Goal: Task Accomplishment & Management: Complete application form

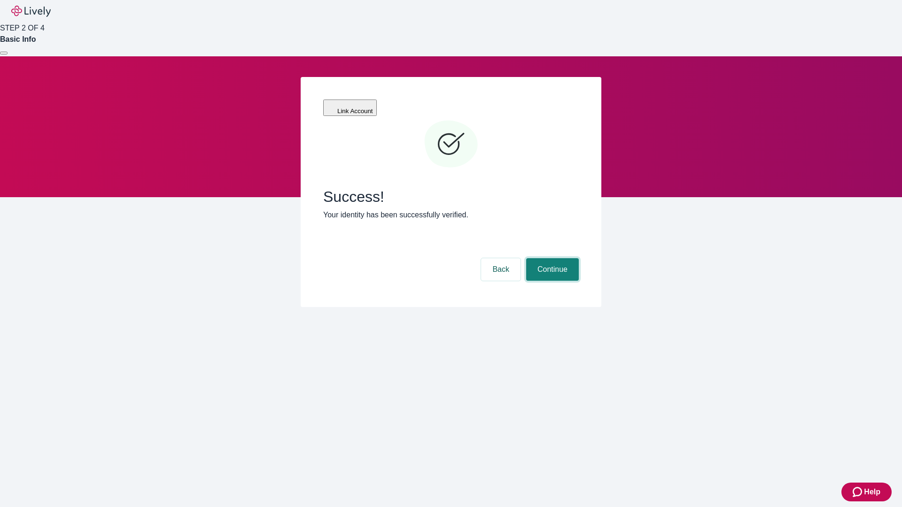
click at [551, 258] on button "Continue" at bounding box center [552, 269] width 53 height 23
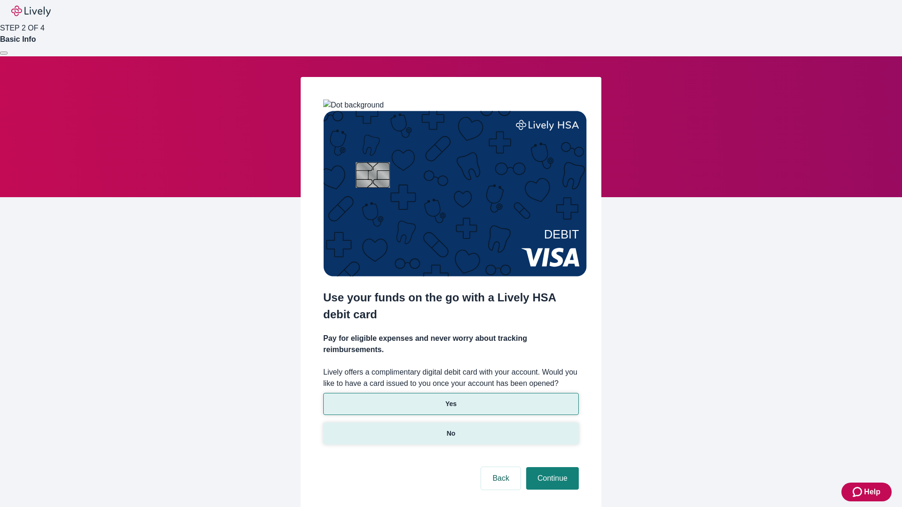
click at [450, 429] on p "No" at bounding box center [451, 434] width 9 height 10
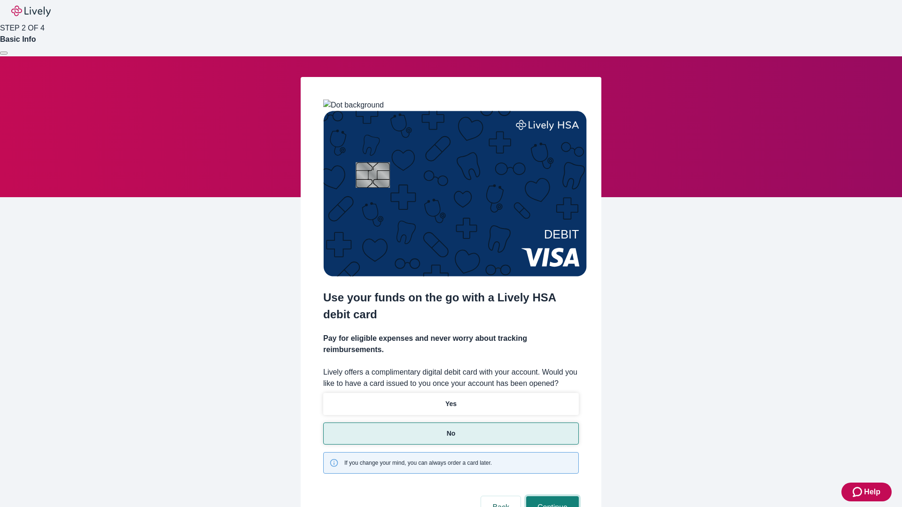
click at [551, 497] on button "Continue" at bounding box center [552, 508] width 53 height 23
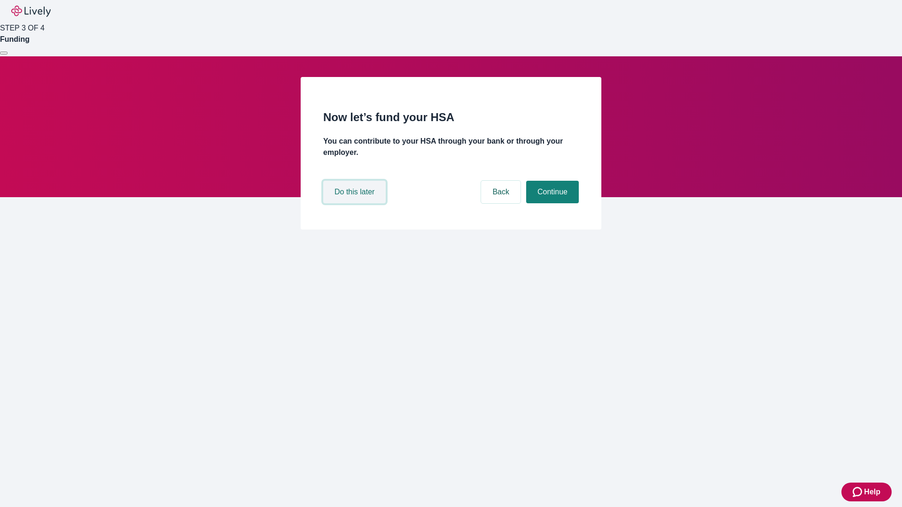
click at [356, 203] on button "Do this later" at bounding box center [354, 192] width 62 height 23
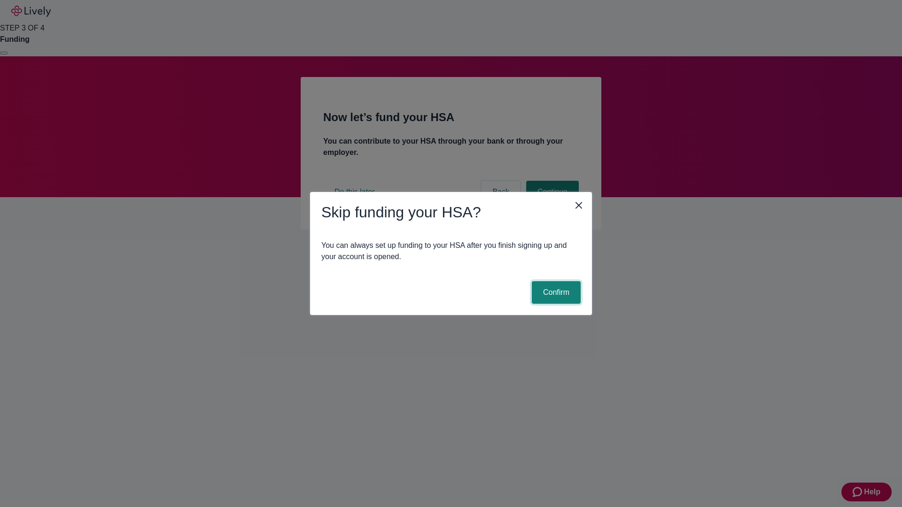
click at [555, 293] on button "Confirm" at bounding box center [556, 292] width 49 height 23
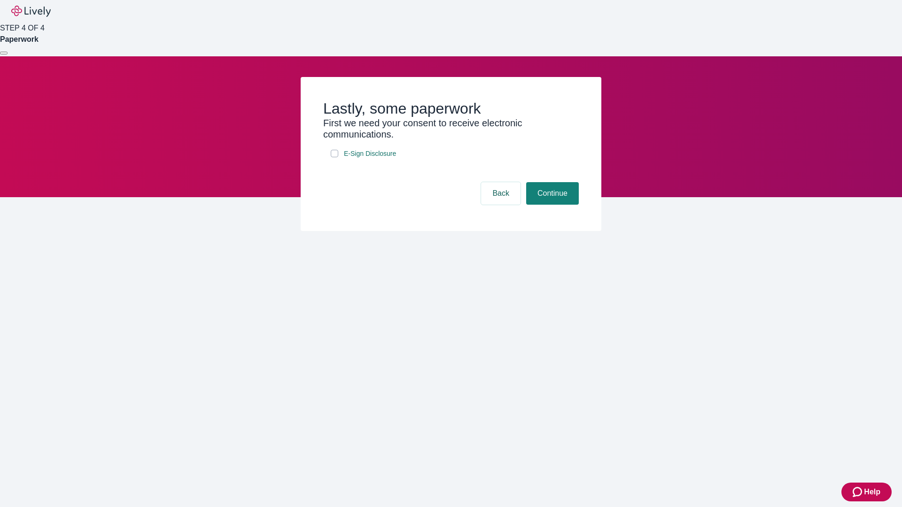
click at [334, 157] on input "E-Sign Disclosure" at bounding box center [335, 154] width 8 height 8
checkbox input "true"
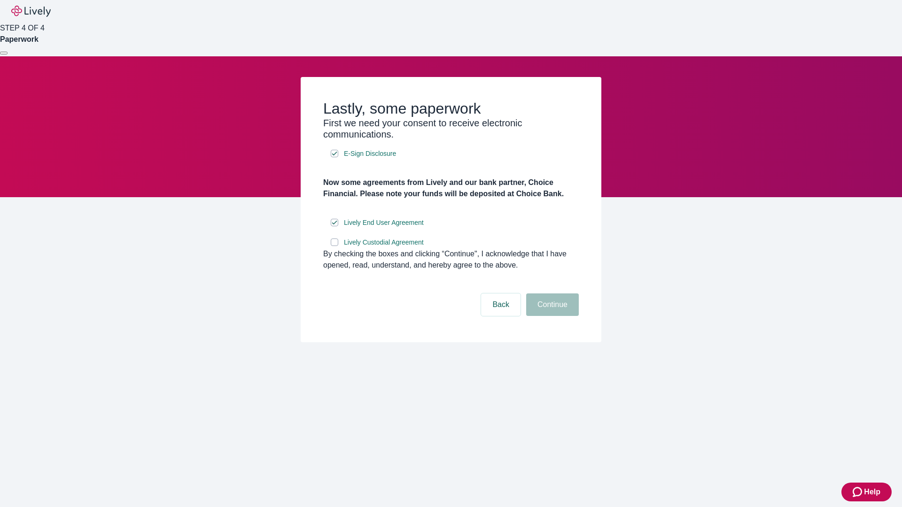
click at [334, 246] on input "Lively Custodial Agreement" at bounding box center [335, 243] width 8 height 8
checkbox input "true"
click at [551, 316] on button "Continue" at bounding box center [552, 305] width 53 height 23
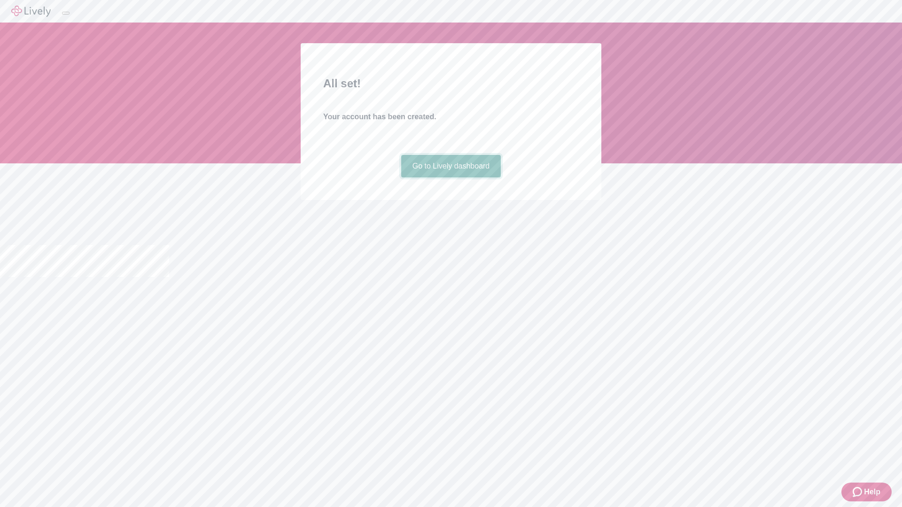
click at [450, 178] on link "Go to Lively dashboard" at bounding box center [451, 166] width 100 height 23
